Goal: Information Seeking & Learning: Learn about a topic

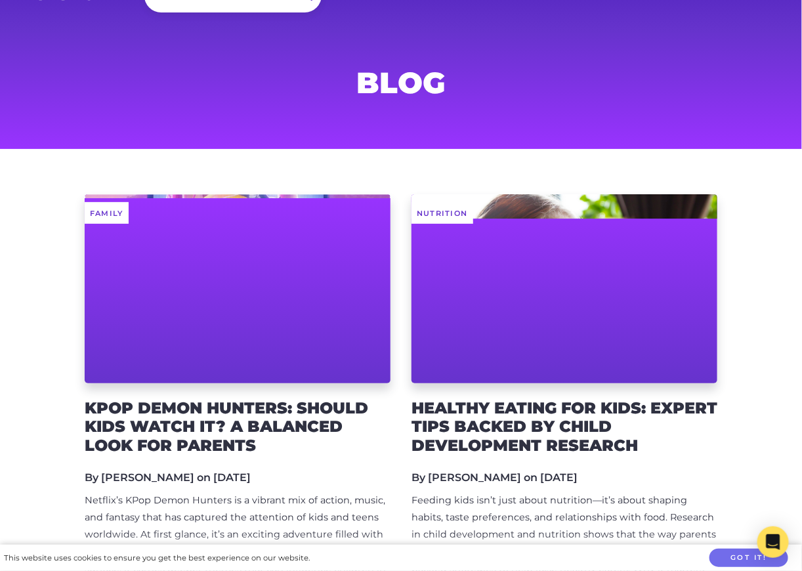
scroll to position [55, 0]
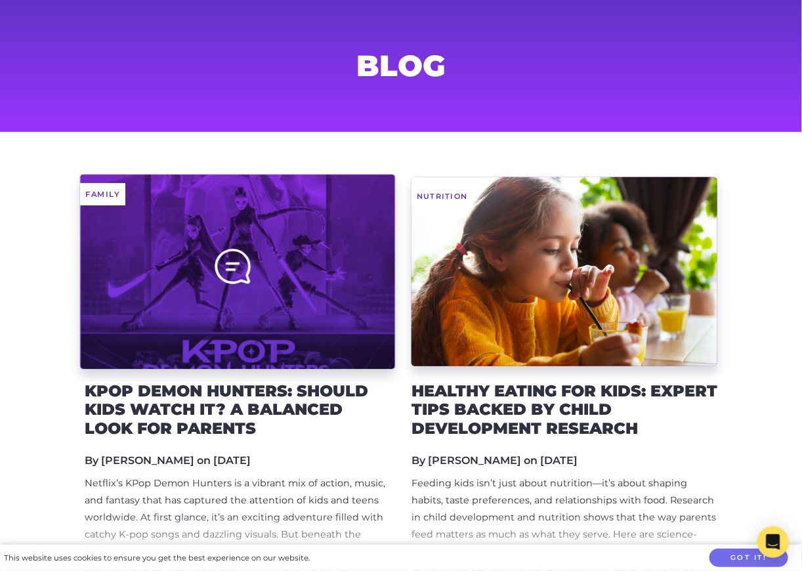
click at [362, 280] on div at bounding box center [237, 271] width 315 height 195
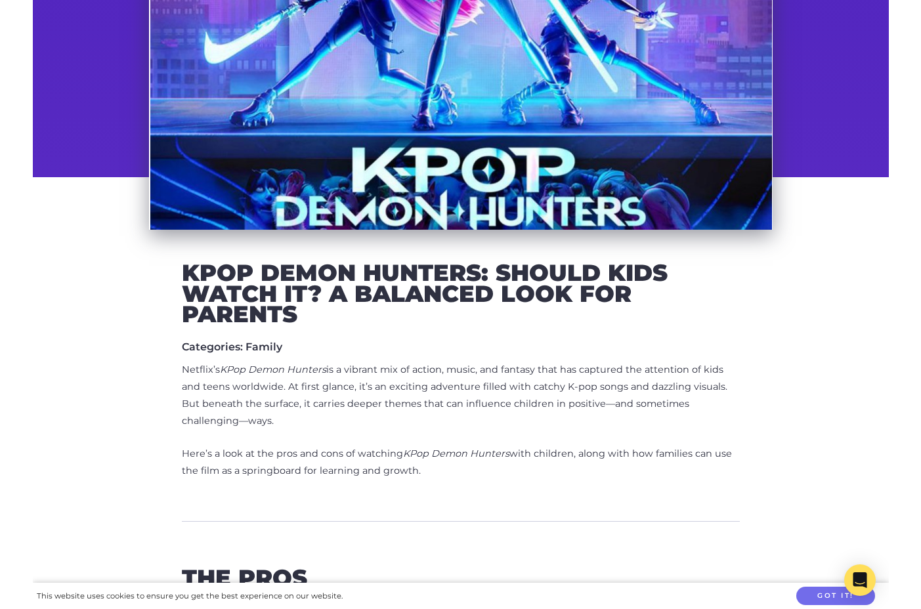
scroll to position [321, 0]
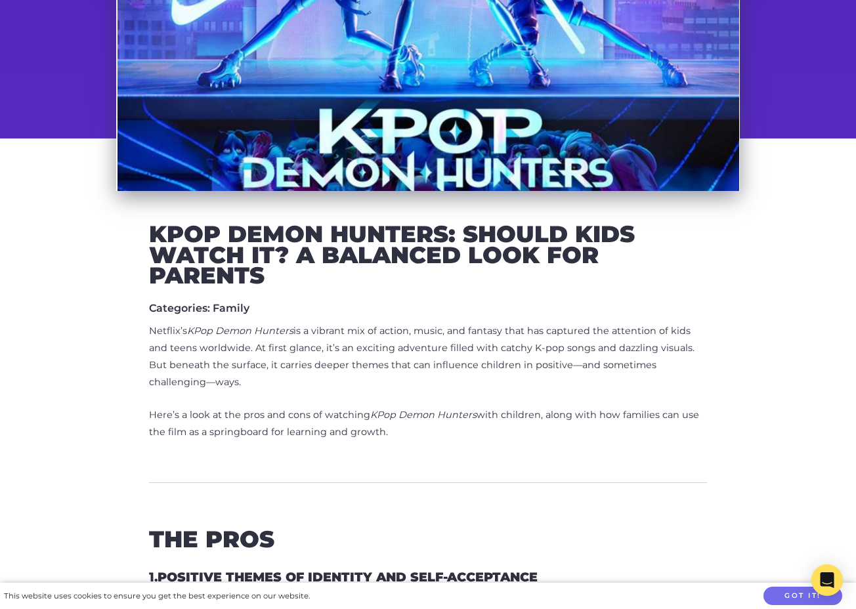
click at [395, 344] on p "Netflix’s KPop Demon Hunters is a vibrant mix of action, music, and fantasy tha…" at bounding box center [428, 357] width 558 height 68
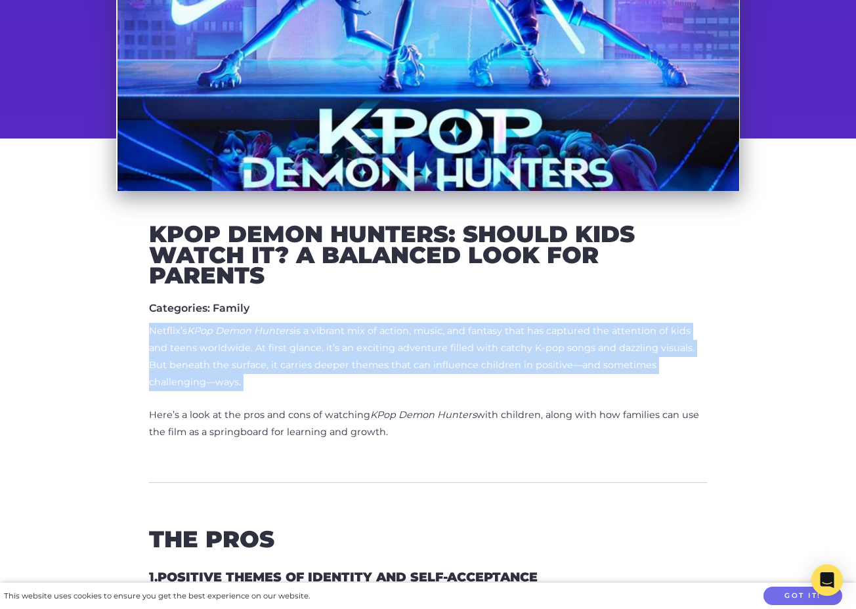
click at [395, 344] on p "Netflix’s KPop Demon Hunters is a vibrant mix of action, music, and fantasy tha…" at bounding box center [428, 357] width 558 height 68
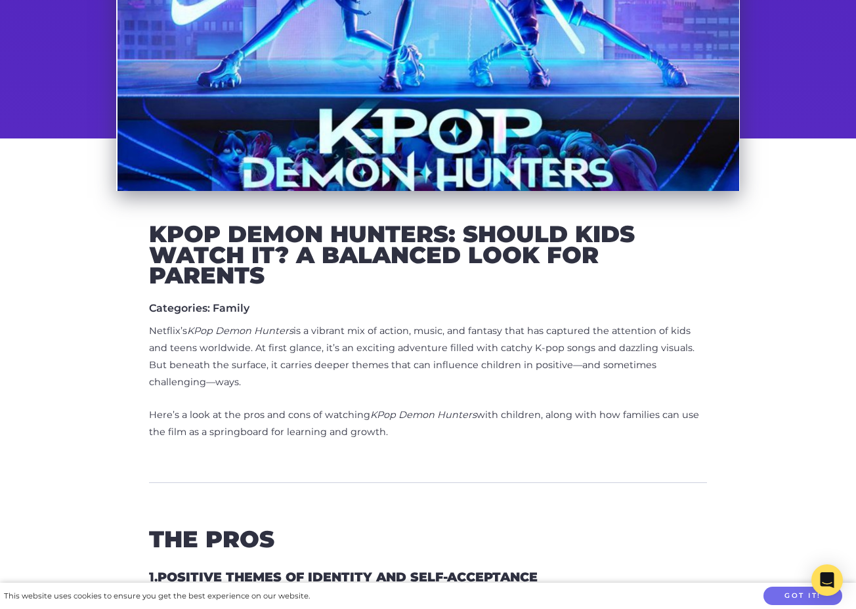
drag, startPoint x: 418, startPoint y: 435, endPoint x: 139, endPoint y: 337, distance: 295.7
copy div "Netflix’s KPop Demon Hunters is a vibrant mix of action, music, and fantasy tha…"
